Goal: Information Seeking & Learning: Find contact information

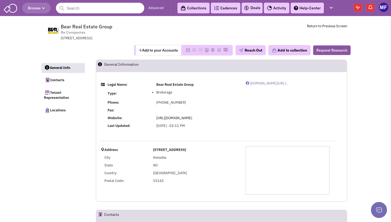
select select
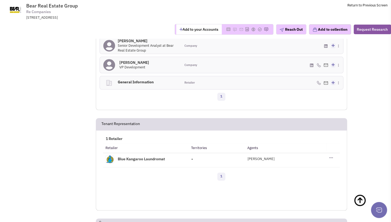
scroll to position [134, 0]
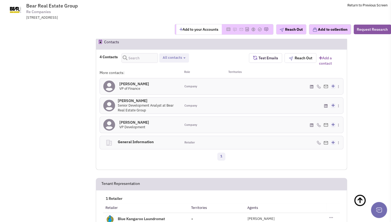
click at [135, 123] on h4 "Adam Templer 0" at bounding box center [134, 122] width 30 height 5
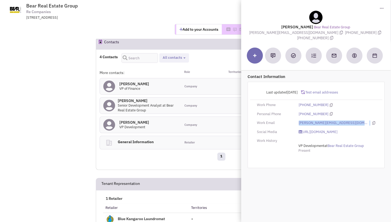
drag, startPoint x: 346, startPoint y: 117, endPoint x: 291, endPoint y: 119, distance: 54.8
click at [291, 121] on div "Work Email adam@beardevelopment.com" at bounding box center [316, 123] width 132 height 5
copy div "adam@beardevelopment.com"
click at [81, 105] on div "Retailsphere Support Message Send Bear Real Estate Group Re Companies 4011 80th…" at bounding box center [196, 112] width 312 height 457
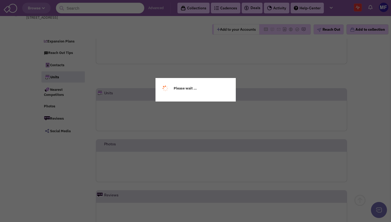
scroll to position [69, 0]
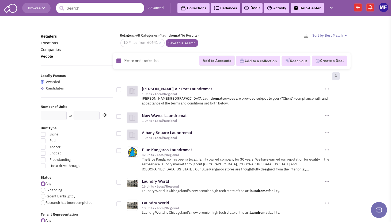
scroll to position [53, 0]
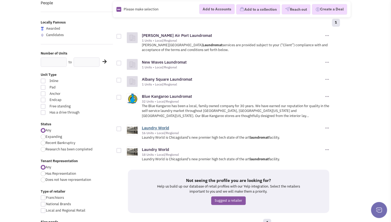
click at [156, 127] on link "Laundry World" at bounding box center [155, 127] width 27 height 5
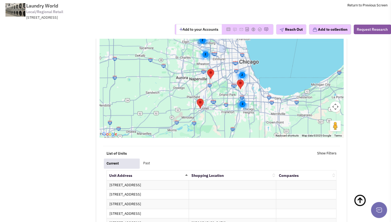
scroll to position [562, 0]
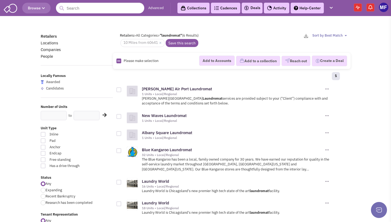
scroll to position [53, 0]
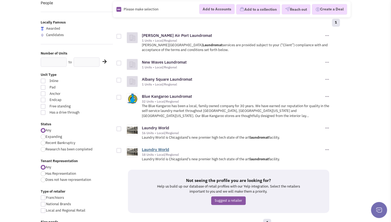
click at [156, 148] on link "Laundry World" at bounding box center [155, 149] width 27 height 5
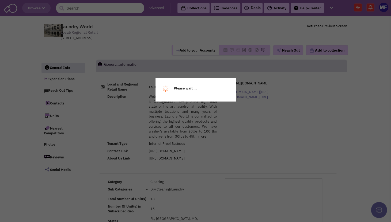
select select
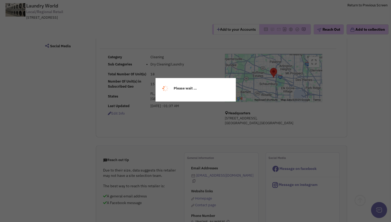
scroll to position [107, 0]
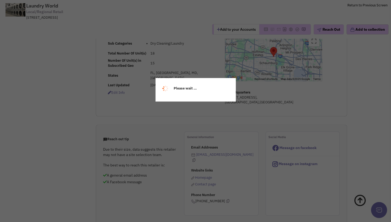
select select
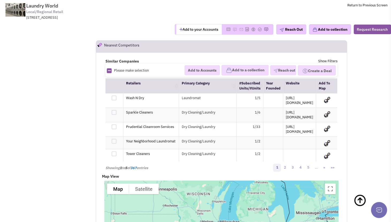
scroll to position [802, 0]
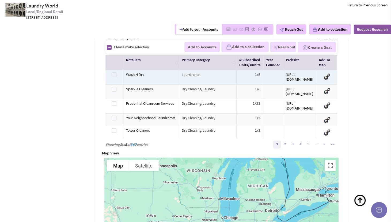
click at [129, 75] on td "Wash N Dry" at bounding box center [151, 77] width 56 height 14
click at [309, 73] on td "https://www.wash-n-dry.com" at bounding box center [299, 77] width 33 height 14
click at [207, 77] on td "Laundromat" at bounding box center [208, 77] width 58 height 14
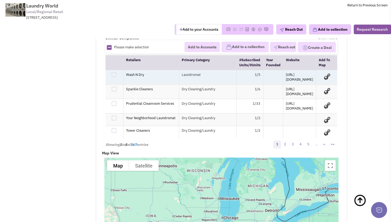
click at [190, 78] on td "Laundromat" at bounding box center [208, 77] width 58 height 14
click at [286, 72] on link "https://www.wash-n-dry.com" at bounding box center [299, 77] width 27 height 10
